Goal: Transaction & Acquisition: Purchase product/service

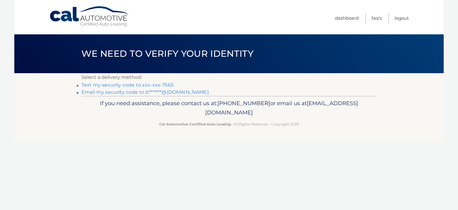
click at [121, 85] on link "Text my security code to xxx-xxx-7565" at bounding box center [127, 85] width 92 height 6
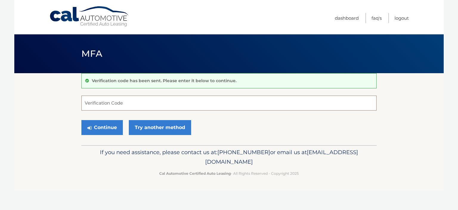
click at [126, 104] on input "Verification Code" at bounding box center [228, 102] width 295 height 15
type input "288098"
click at [103, 125] on button "Continue" at bounding box center [101, 127] width 41 height 15
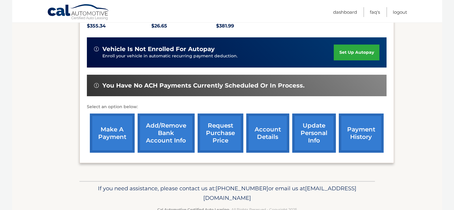
scroll to position [149, 0]
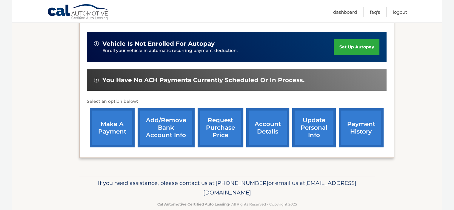
click at [106, 121] on link "make a payment" at bounding box center [112, 127] width 45 height 39
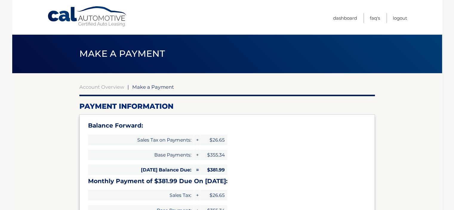
select select "NTlkNDg3YjEtZWU5My00YmNkLTg0YjItOTExZmUwZDBiNGI4"
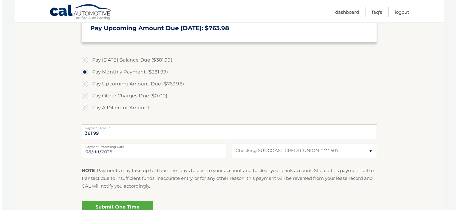
scroll to position [239, 0]
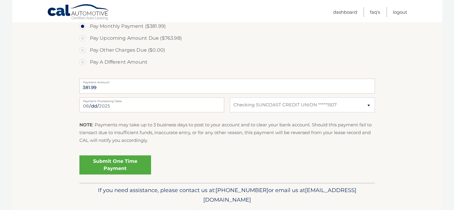
click at [115, 163] on link "Submit One Time Payment" at bounding box center [115, 164] width 72 height 19
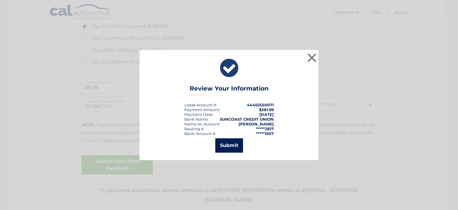
click at [228, 145] on button "Submit" at bounding box center [229, 145] width 28 height 14
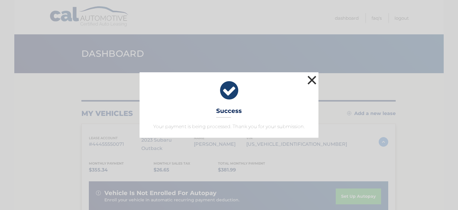
click at [312, 80] on button "×" at bounding box center [312, 80] width 12 height 12
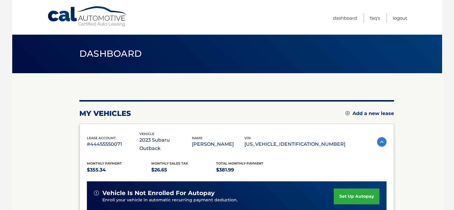
click at [397, 19] on link "Logout" at bounding box center [400, 18] width 14 height 10
